Goal: Task Accomplishment & Management: Manage account settings

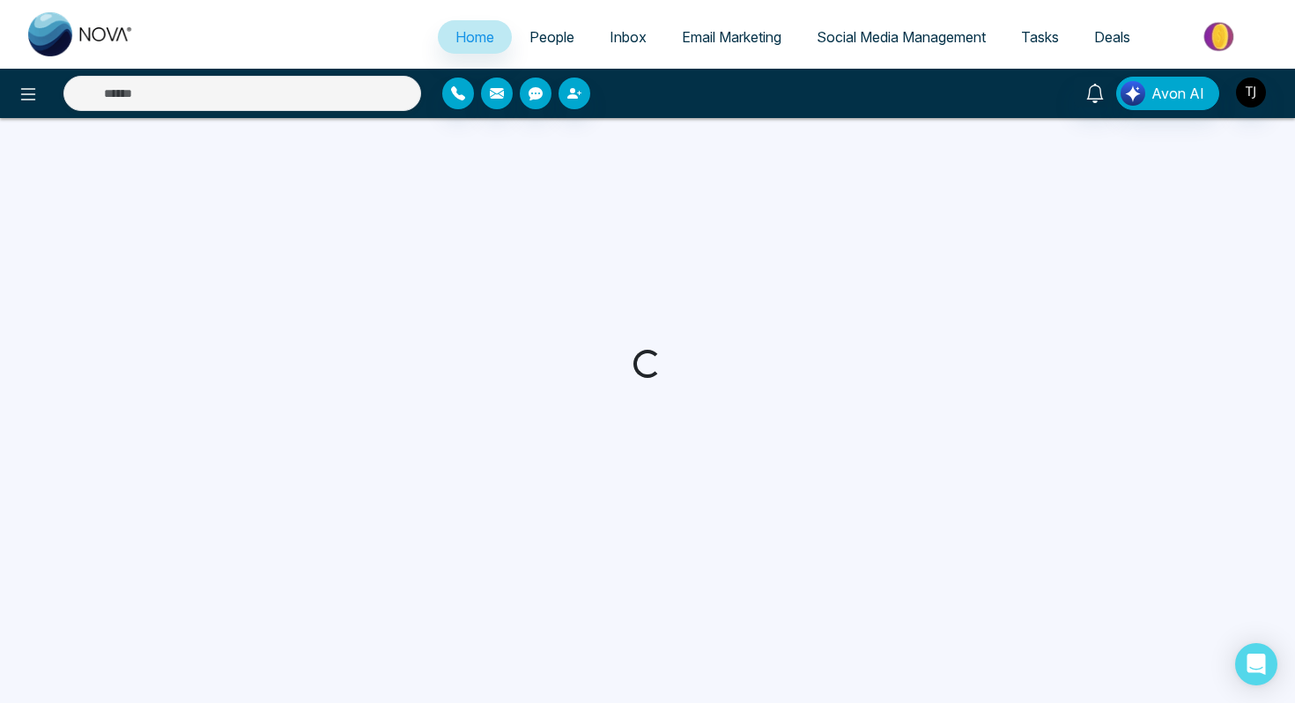
select select "*"
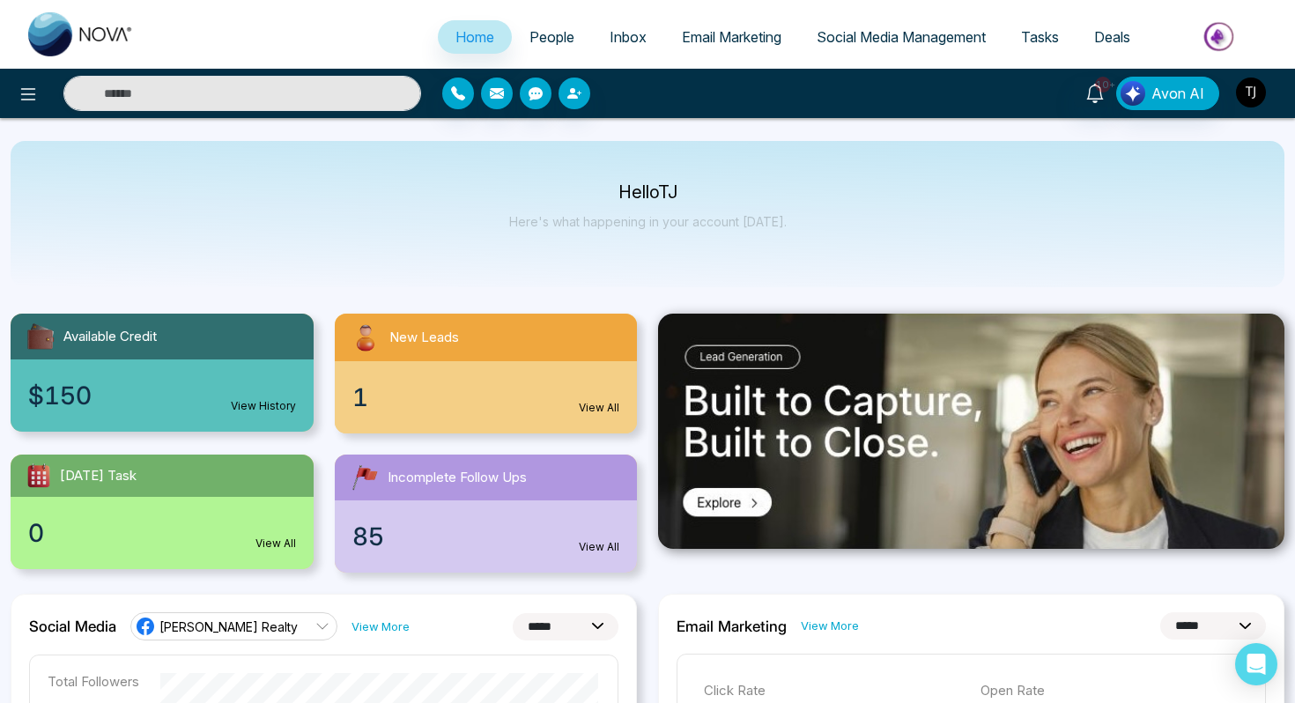
click at [1253, 94] on img "button" at bounding box center [1251, 93] width 30 height 30
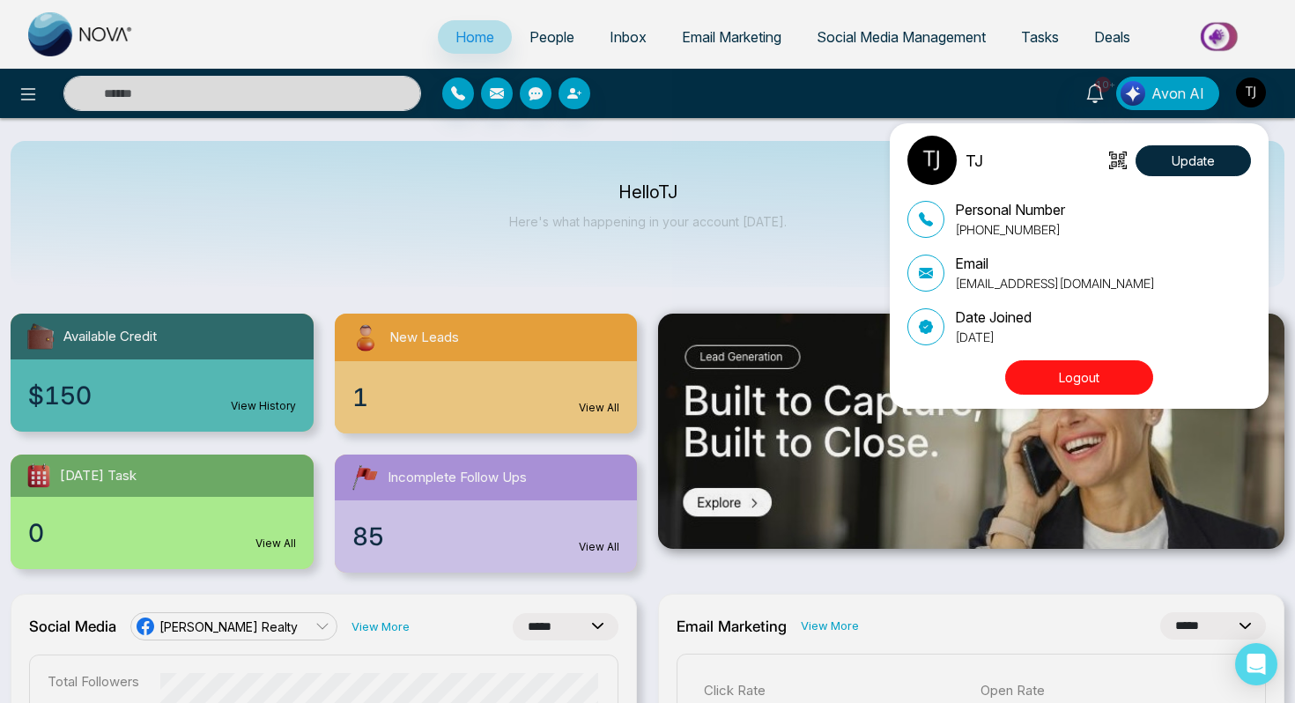
click at [1047, 371] on button "Logout" at bounding box center [1079, 377] width 148 height 34
